Goal: Check status: Check status

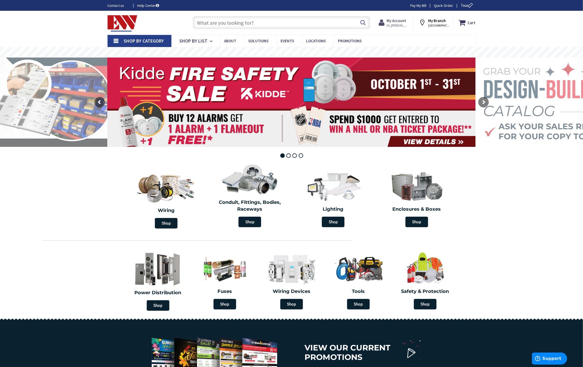
click at [398, 22] on strong "My Account" at bounding box center [397, 20] width 20 height 5
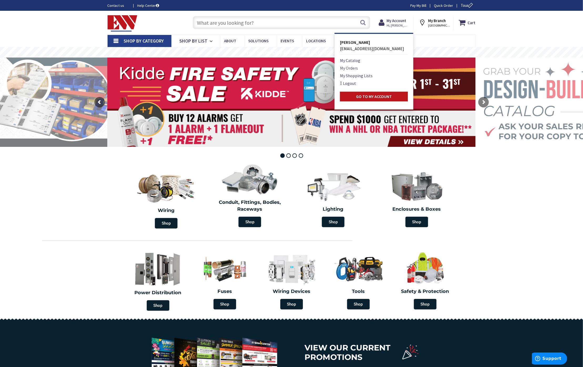
click at [353, 68] on link "My Orders" at bounding box center [349, 68] width 18 height 6
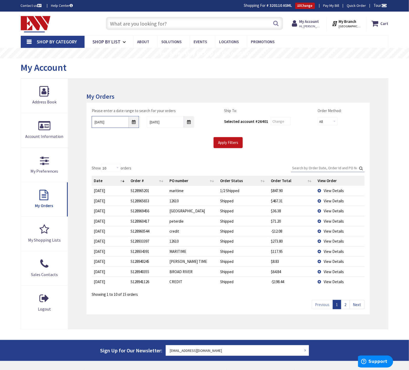
click at [134, 124] on input "10/3/2025" at bounding box center [115, 122] width 47 height 12
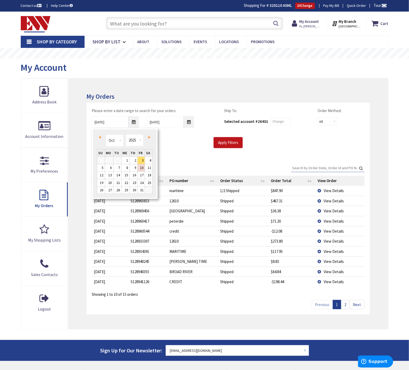
click at [100, 136] on span "Prev" at bounding box center [100, 137] width 2 height 3
click at [109, 160] on link "1" at bounding box center [109, 160] width 8 height 7
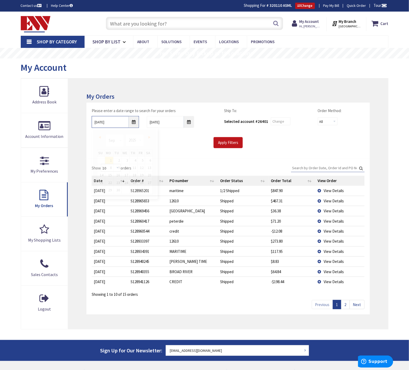
click at [134, 122] on input "09/01/2025" at bounding box center [115, 122] width 47 height 12
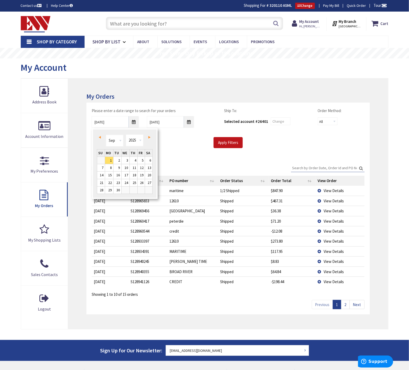
click at [99, 136] on span "Prev" at bounding box center [100, 137] width 2 height 3
click at [117, 158] on link "1" at bounding box center [118, 160] width 8 height 7
type input "07/01/2025"
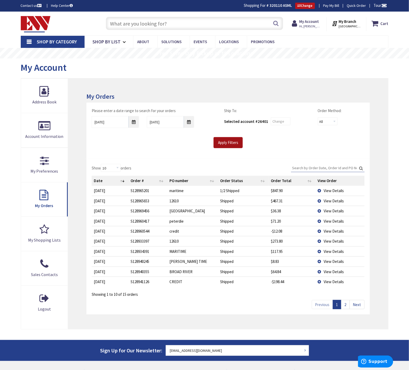
click at [222, 144] on input "Apply Filters" at bounding box center [228, 142] width 29 height 11
click at [316, 167] on input "Search:" at bounding box center [328, 168] width 74 height 8
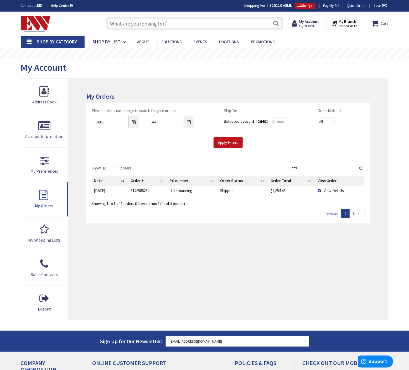
type input "ttd"
click at [182, 190] on td "ttd grounding" at bounding box center [192, 191] width 51 height 10
click at [335, 193] on span "View Details" at bounding box center [334, 190] width 20 height 5
